Goal: Navigation & Orientation: Find specific page/section

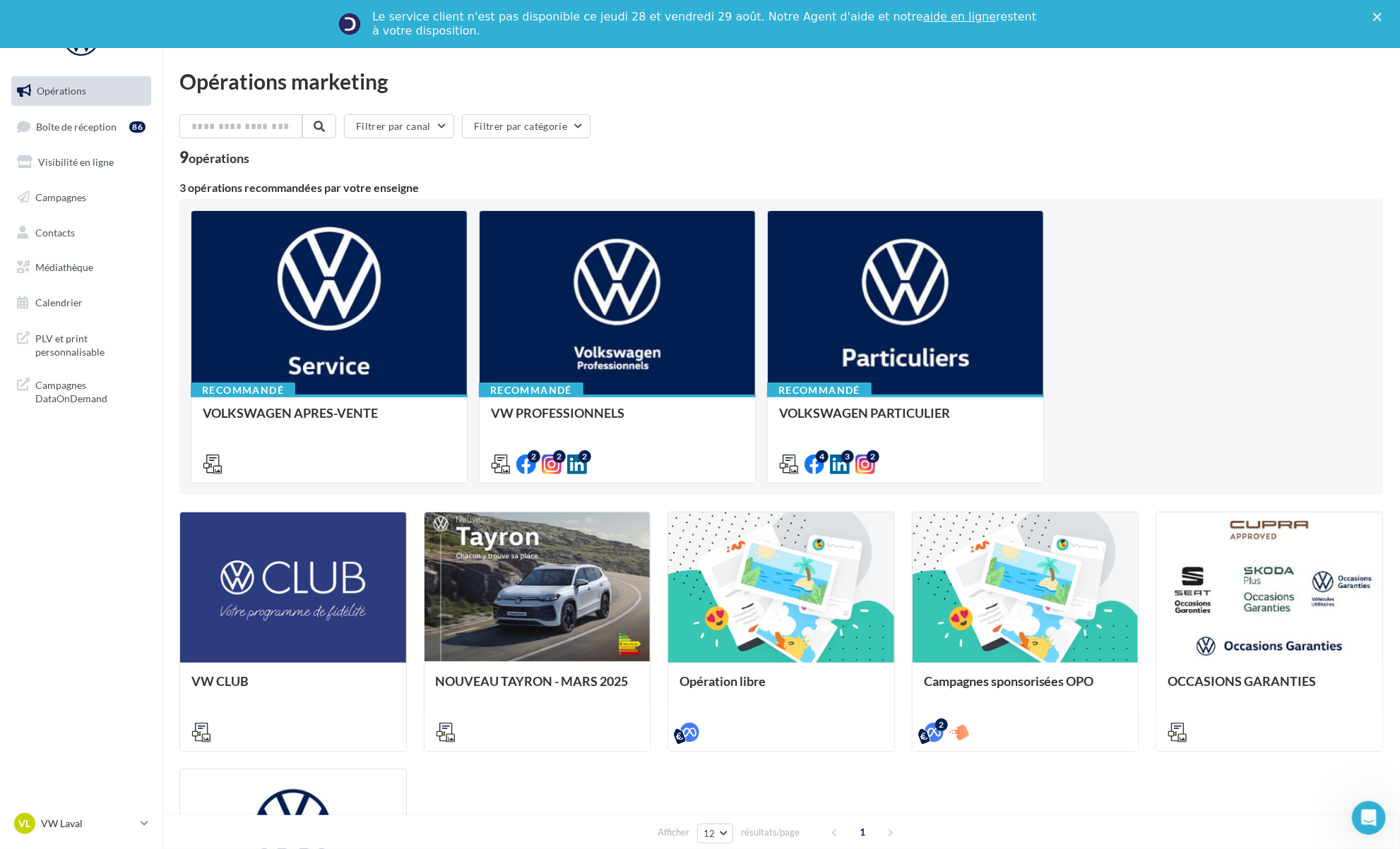
click at [121, 845] on div "VL VW Laval vw-lav-ver" at bounding box center [81, 830] width 162 height 39
click at [136, 835] on link "VL VW Laval vw-lav-ver" at bounding box center [81, 824] width 140 height 27
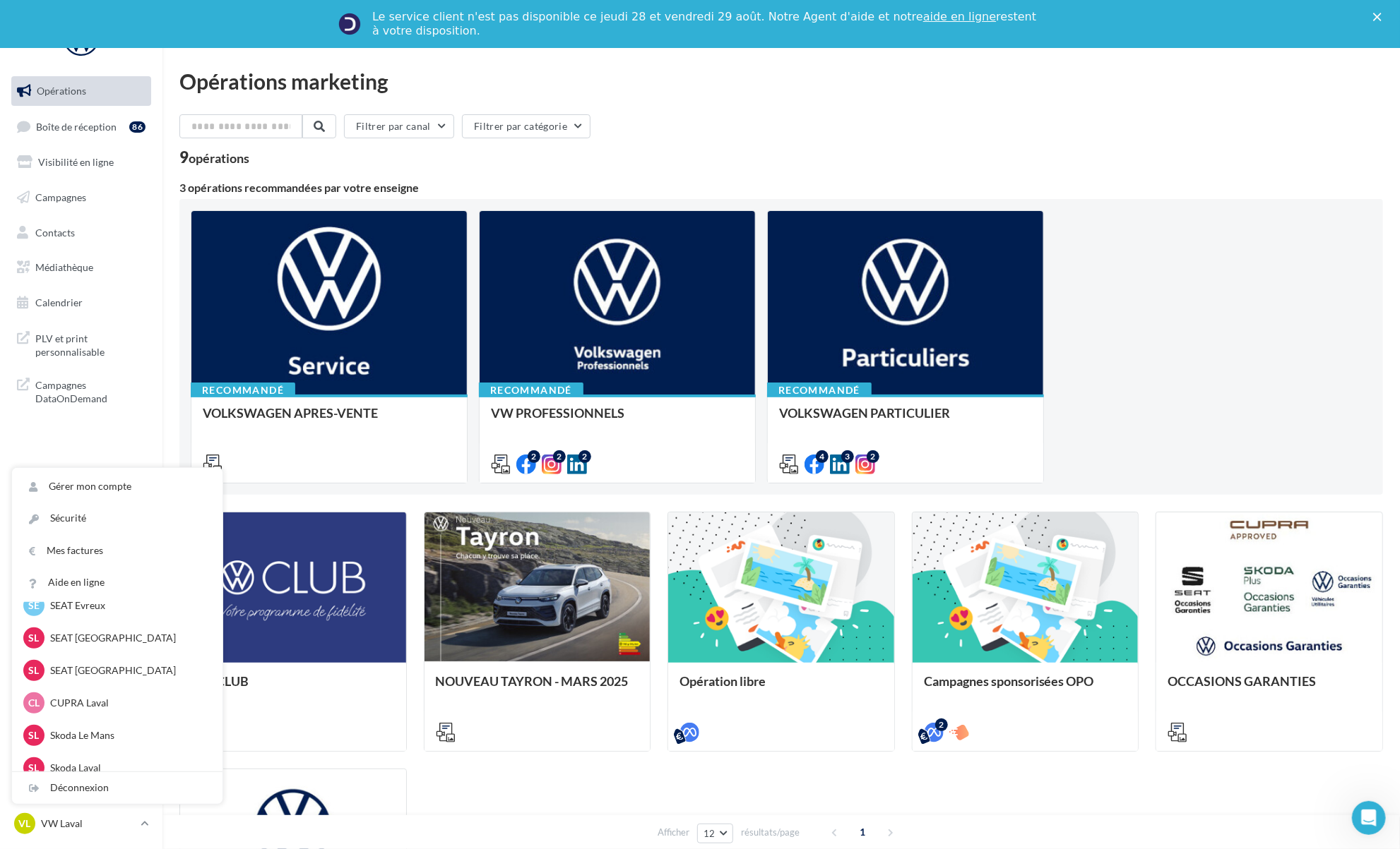
scroll to position [150, 0]
click at [88, 709] on p "CUPRA Laval" at bounding box center [128, 702] width 155 height 14
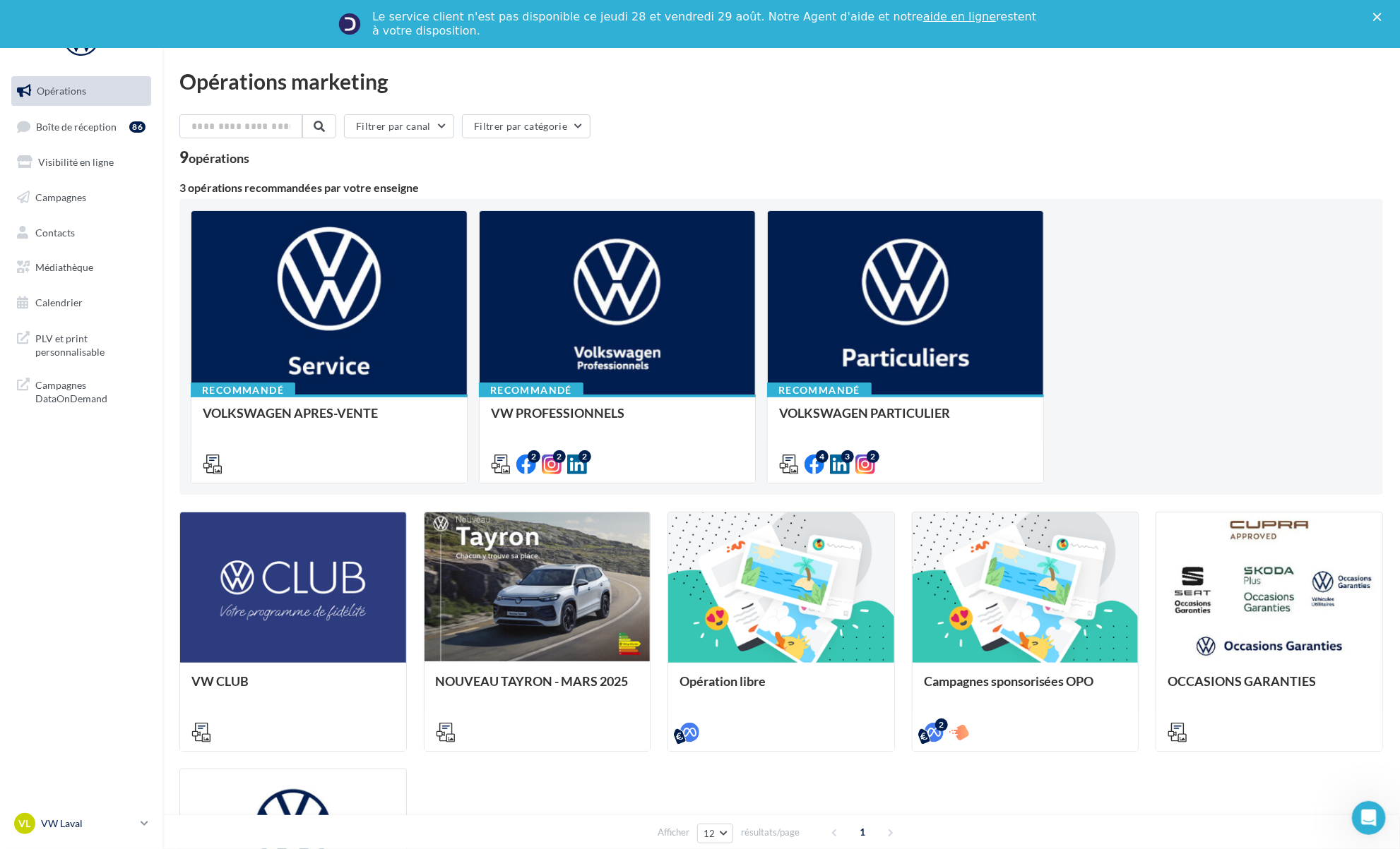
click at [128, 825] on p "VW Laval" at bounding box center [88, 824] width 94 height 14
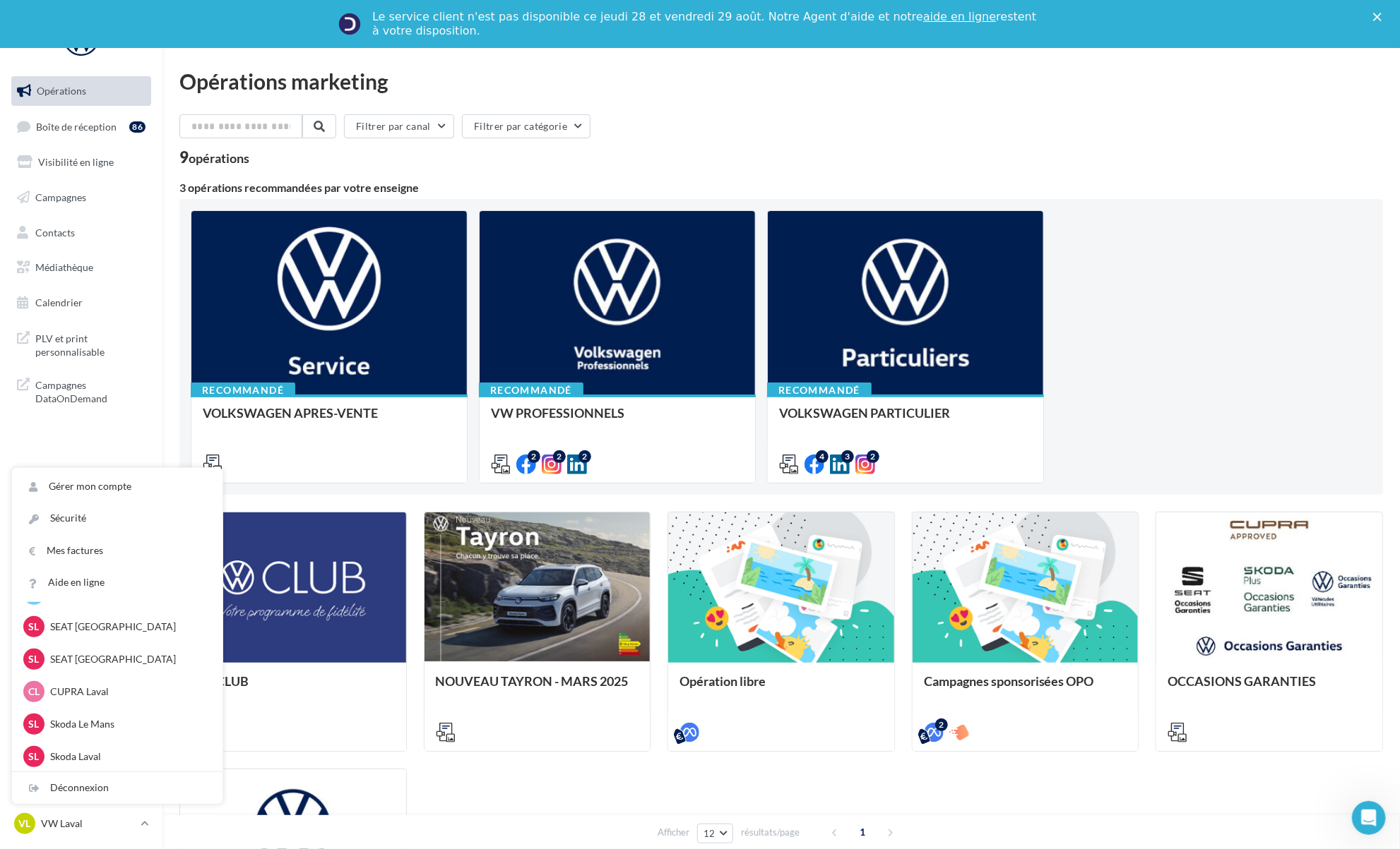
scroll to position [161, 0]
click at [77, 694] on p "CUPRA Laval" at bounding box center [128, 692] width 155 height 14
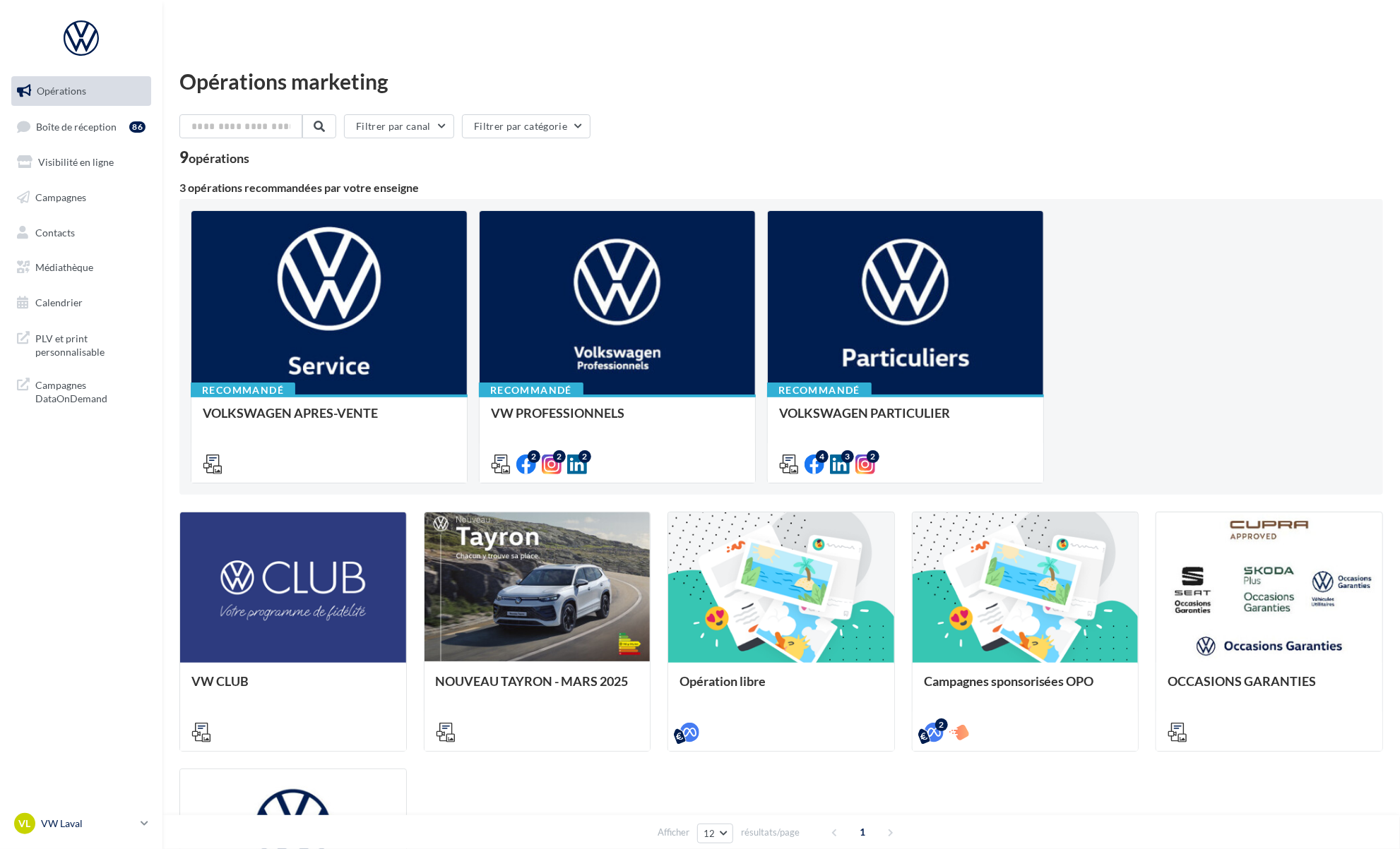
click at [127, 819] on div "VL VW Laval vw-lav-ver" at bounding box center [74, 824] width 121 height 21
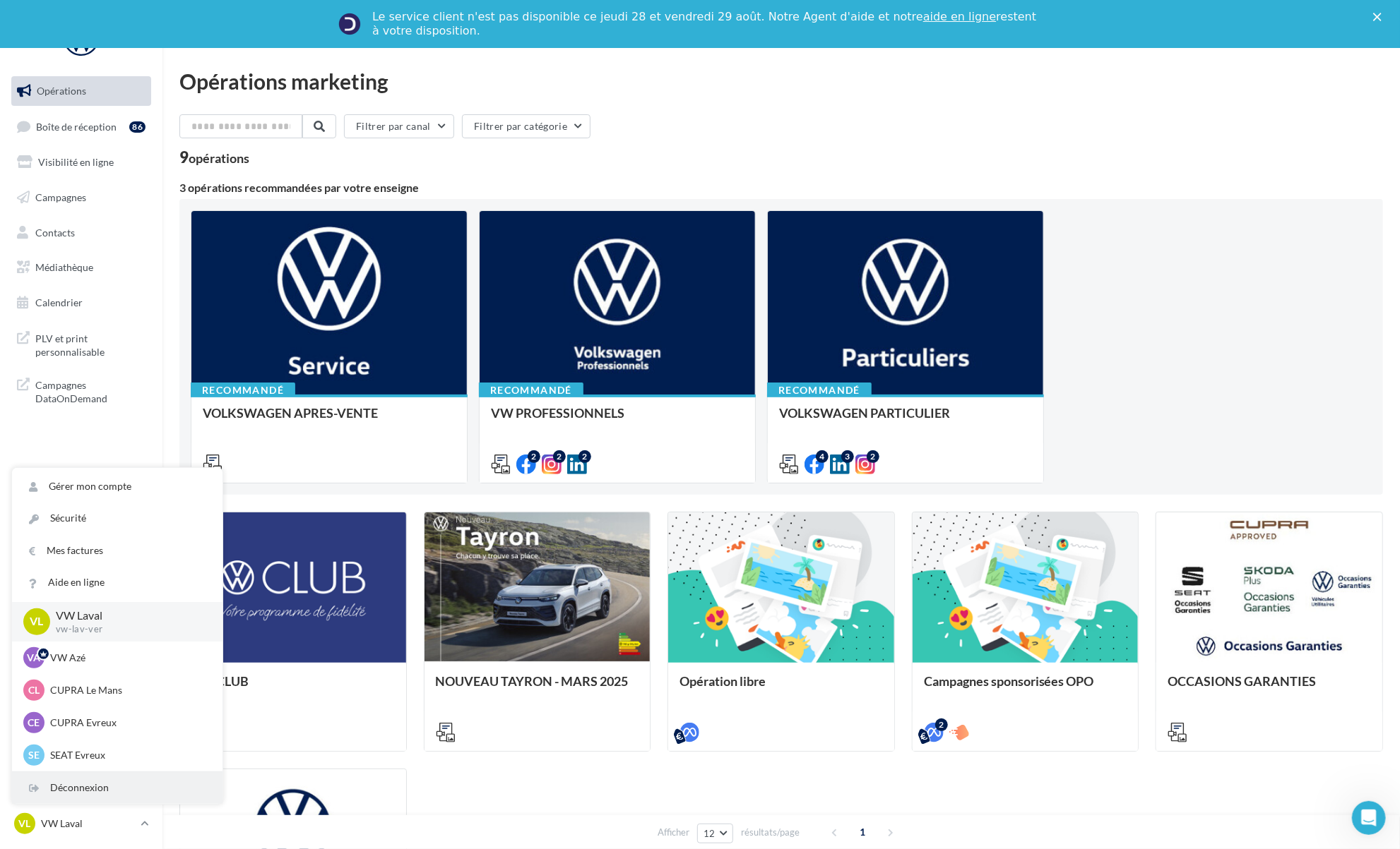
click at [117, 786] on div "Déconnexion" at bounding box center [117, 788] width 211 height 32
